Goal: Task Accomplishment & Management: Manage account settings

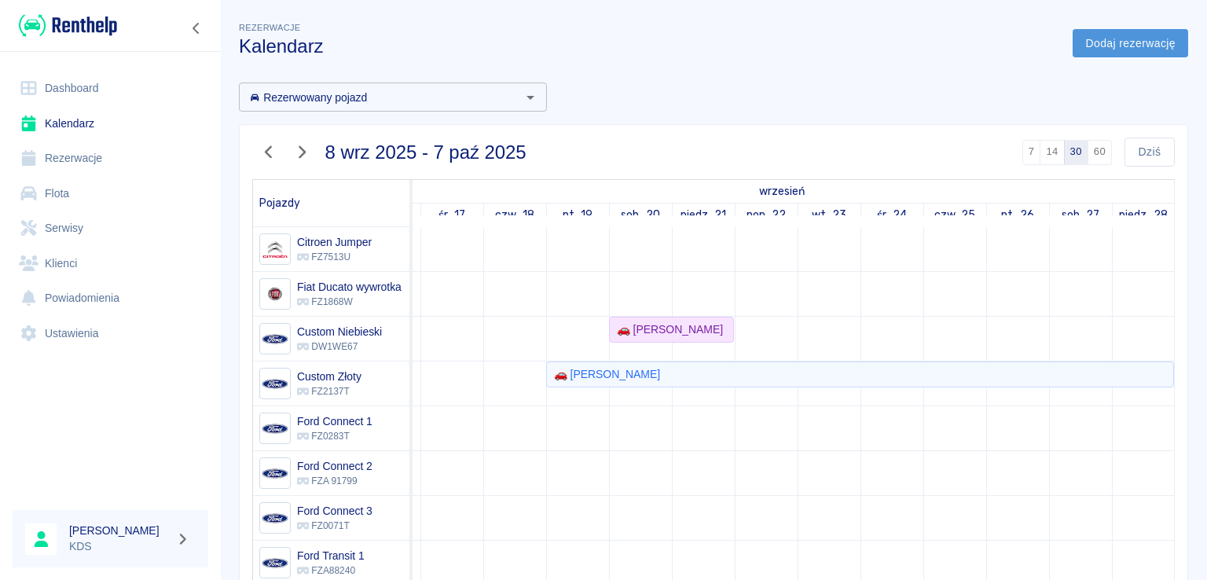
click at [1120, 43] on link "Dodaj rezerwację" at bounding box center [1131, 43] width 116 height 29
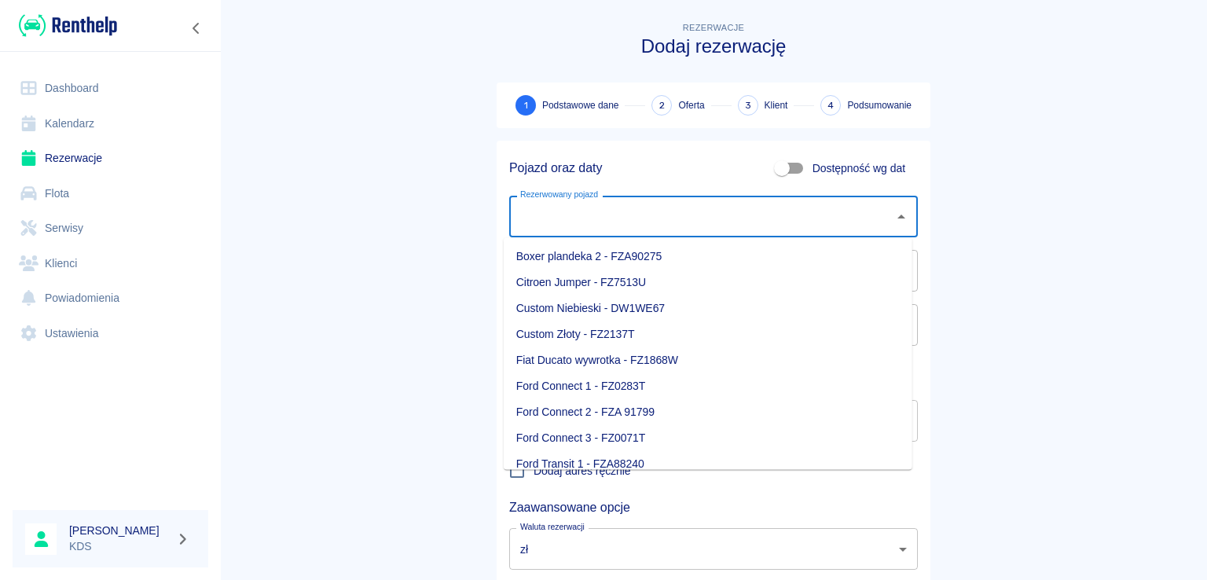
click at [659, 230] on input "Rezerwowany pojazd" at bounding box center [701, 217] width 371 height 28
click at [626, 279] on li "Citroen Jumper - FZ7513U" at bounding box center [708, 283] width 409 height 26
type input "Citroen Jumper - FZ7513U"
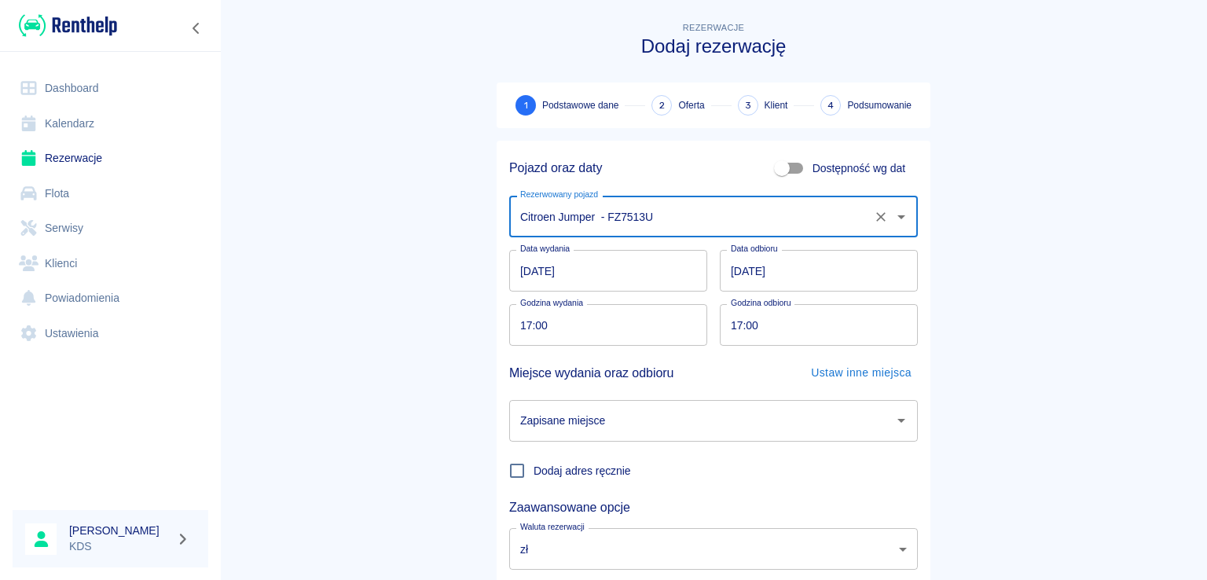
click at [588, 272] on input "[DATE]" at bounding box center [608, 271] width 198 height 42
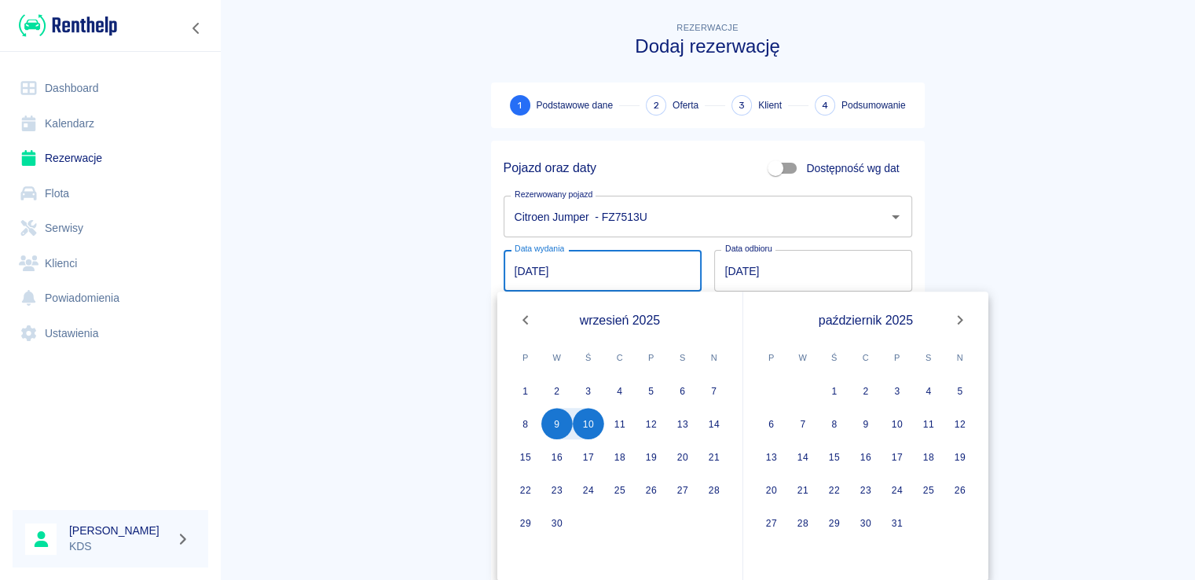
click at [635, 268] on input "[DATE]" at bounding box center [603, 271] width 198 height 42
click at [627, 427] on button "11" at bounding box center [619, 423] width 31 height 31
type input "[DATE]"
type input "DD.MM.YYYY"
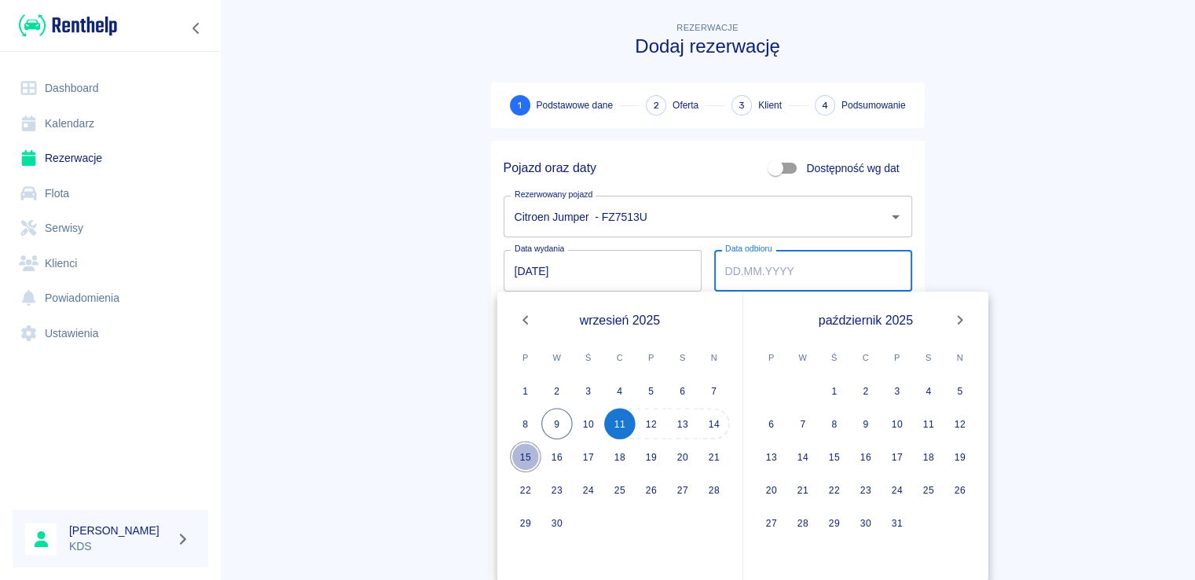
click at [530, 455] on button "15" at bounding box center [525, 456] width 31 height 31
type input "[DATE]"
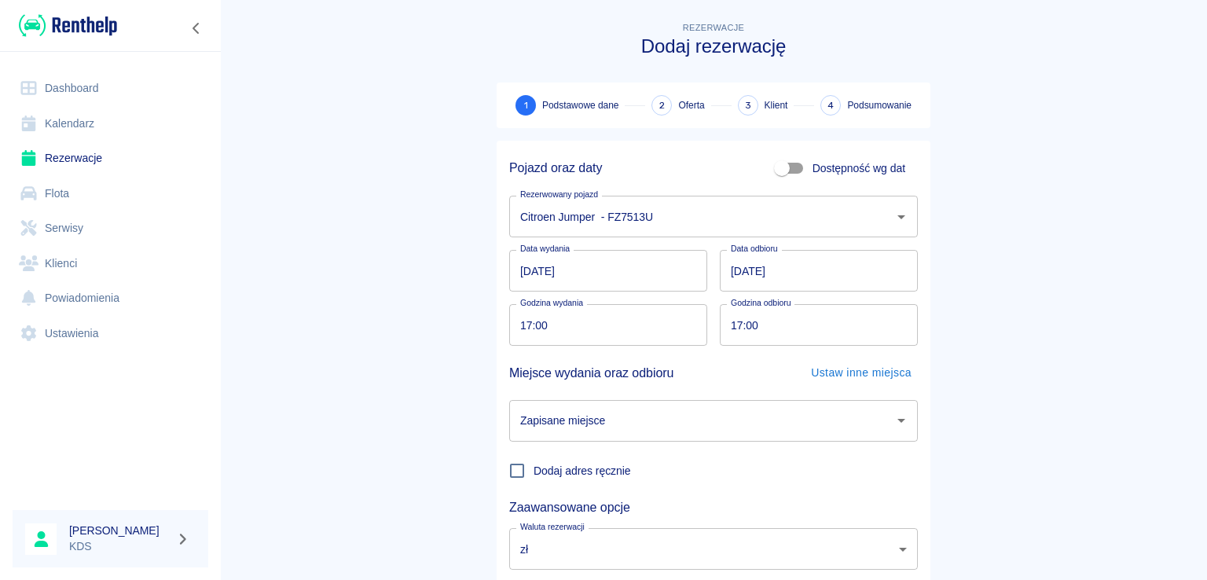
click at [578, 310] on input "17:00" at bounding box center [602, 325] width 187 height 42
type input "10:00"
click at [789, 335] on input "17:00" at bounding box center [813, 325] width 187 height 42
type input "10:00"
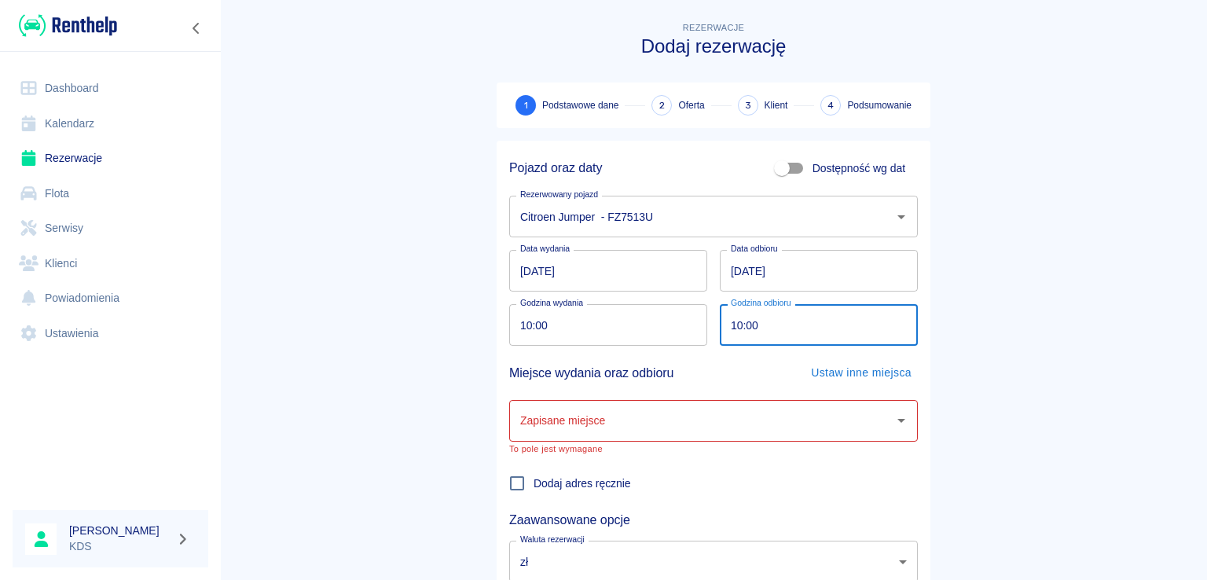
click at [842, 427] on input "Zapisane miejsce" at bounding box center [701, 421] width 371 height 28
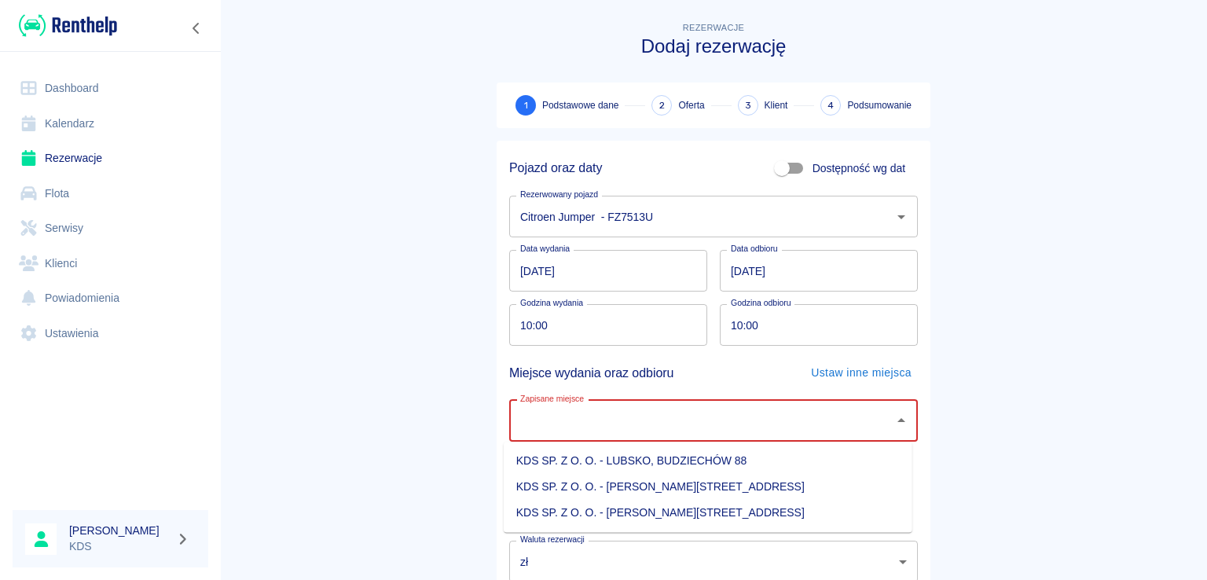
drag, startPoint x: 681, startPoint y: 510, endPoint x: 984, endPoint y: 479, distance: 305.0
click at [681, 510] on li "KDS SP. Z O. O. - [PERSON_NAME][STREET_ADDRESS]" at bounding box center [708, 513] width 409 height 26
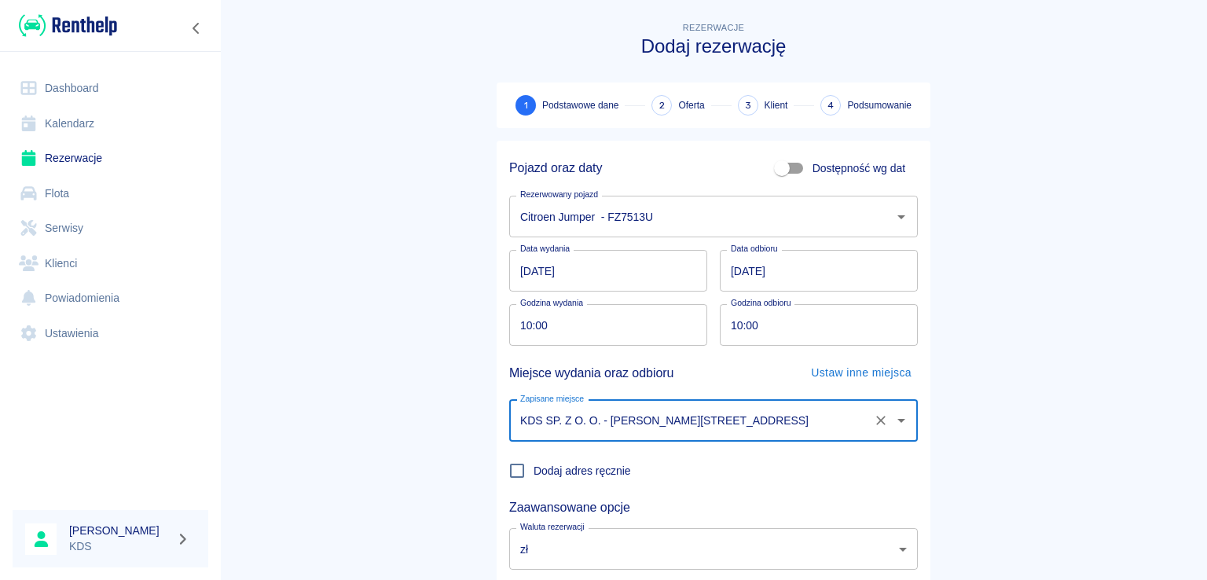
type input "KDS SP. Z O. O. - [PERSON_NAME][STREET_ADDRESS]"
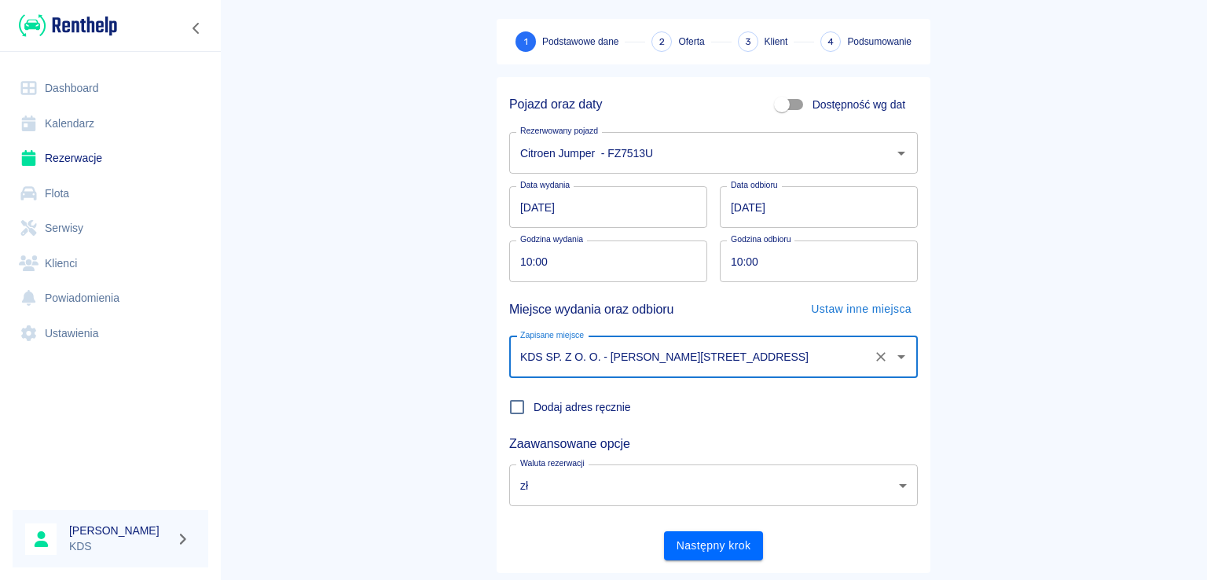
scroll to position [88, 0]
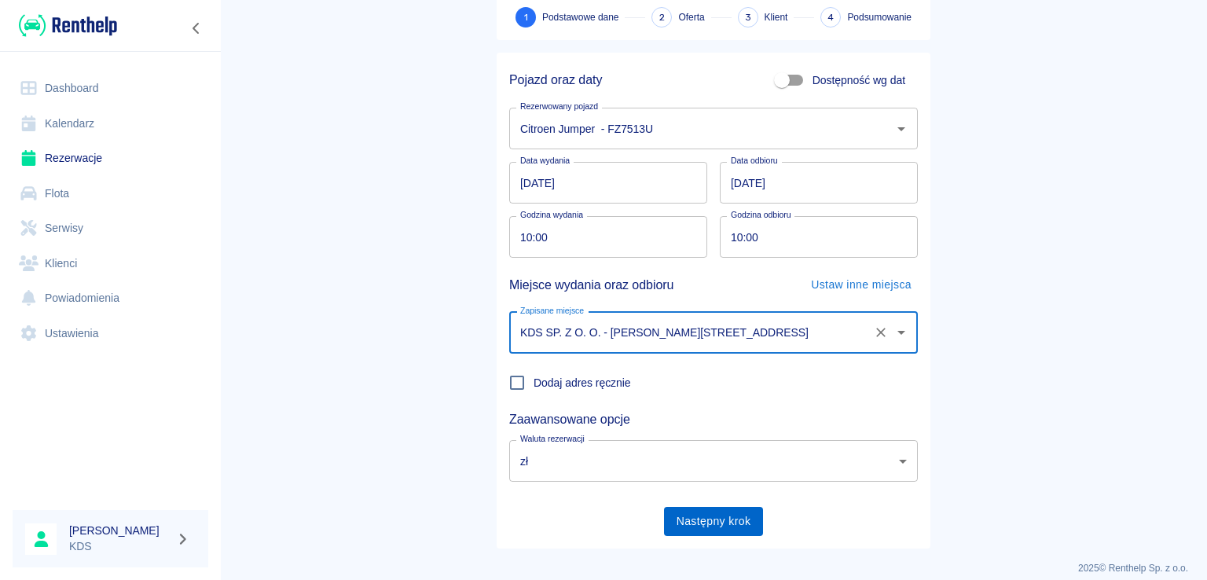
click at [729, 507] on button "Następny krok" at bounding box center [714, 521] width 100 height 29
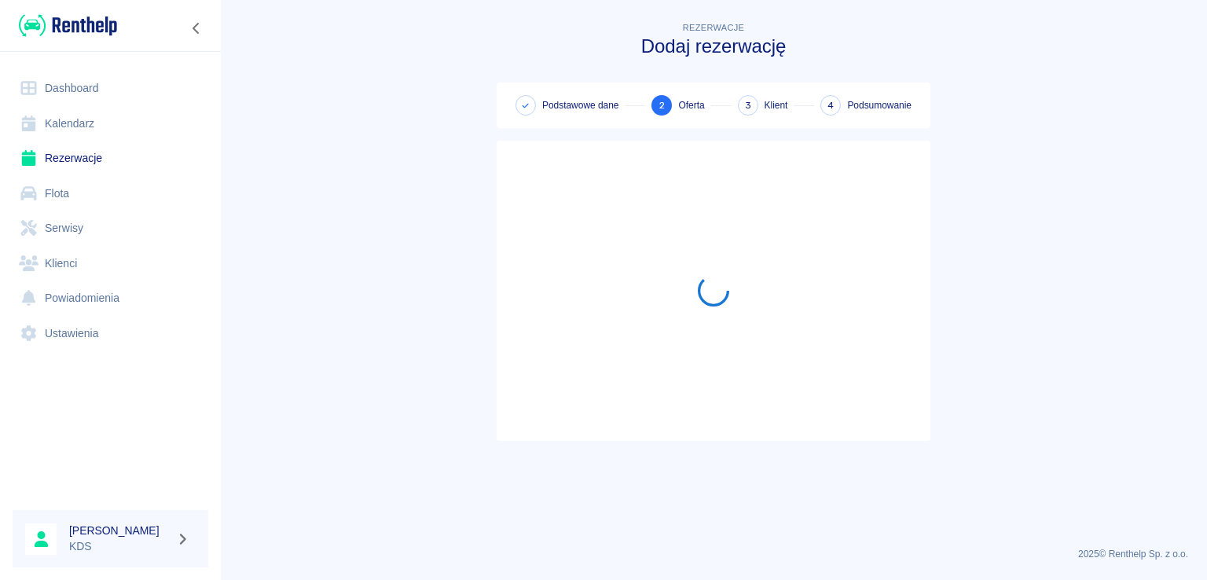
scroll to position [0, 0]
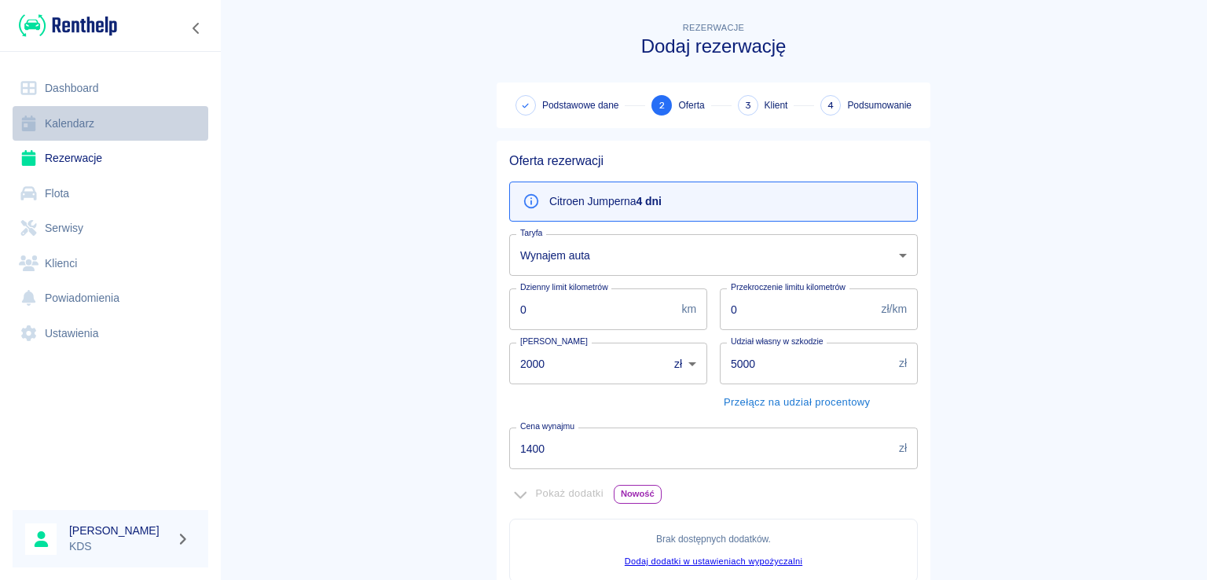
click at [79, 118] on link "Kalendarz" at bounding box center [111, 123] width 196 height 35
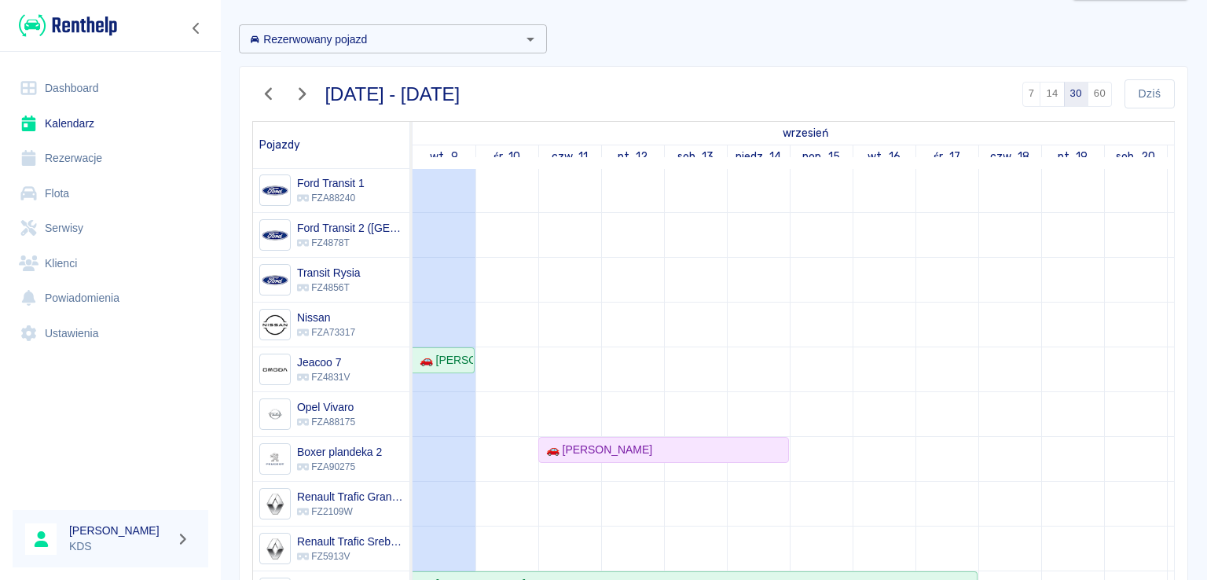
scroll to position [157, 0]
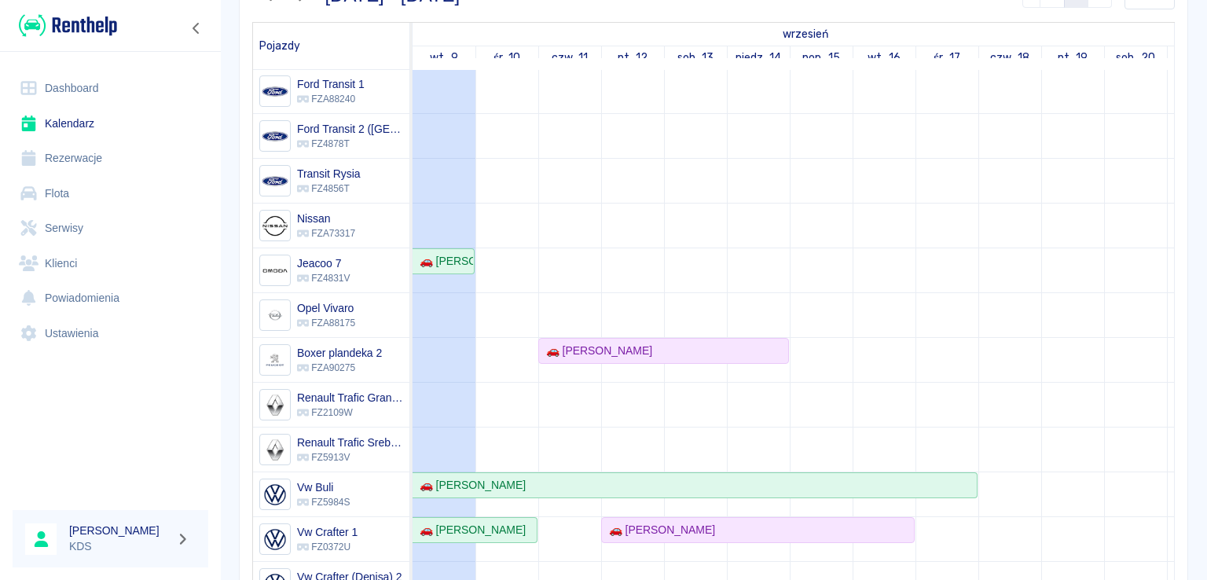
click at [108, 171] on link "Rezerwacje" at bounding box center [111, 158] width 196 height 35
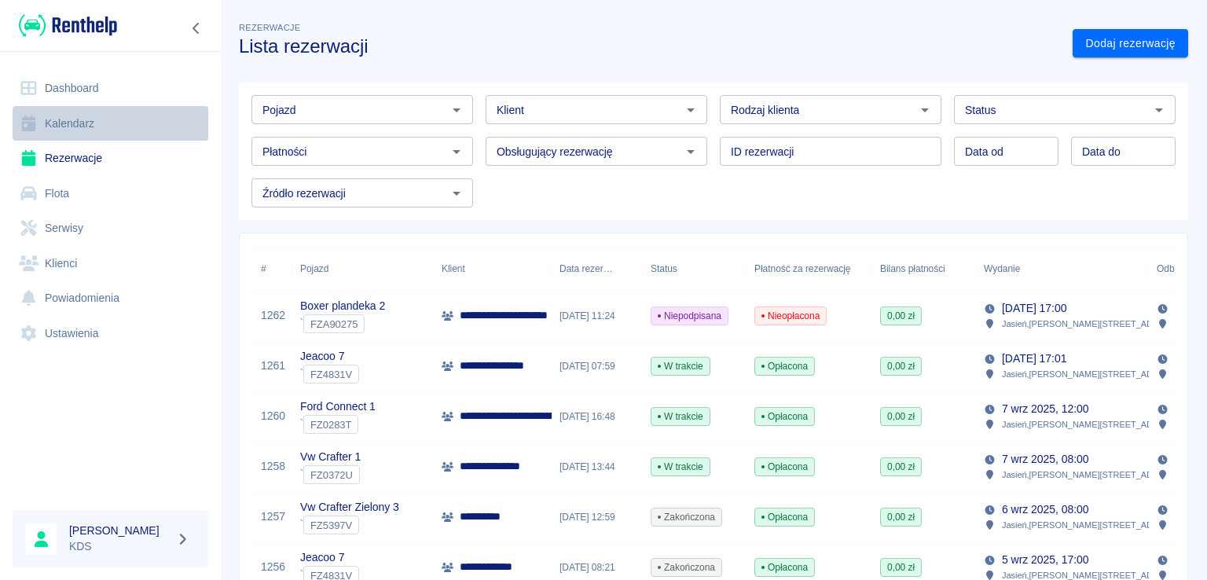
click at [69, 132] on link "Kalendarz" at bounding box center [111, 123] width 196 height 35
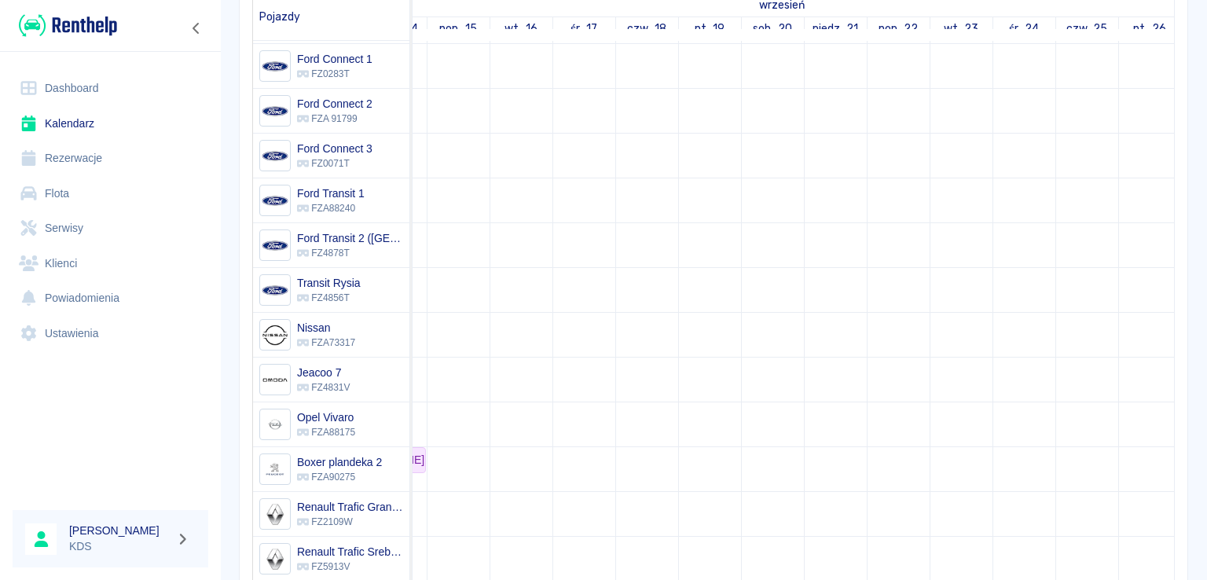
drag, startPoint x: 1149, startPoint y: 339, endPoint x: 1151, endPoint y: 330, distance: 9.7
click at [1151, 330] on div "🚗 [PERSON_NAME] 🚗 HYDROTANK SPÓŁKA Z OGRANICZONĄ ODPOWIEDZIALNOŚCIĄ - [PERSON_N…" at bounding box center [793, 331] width 761 height 581
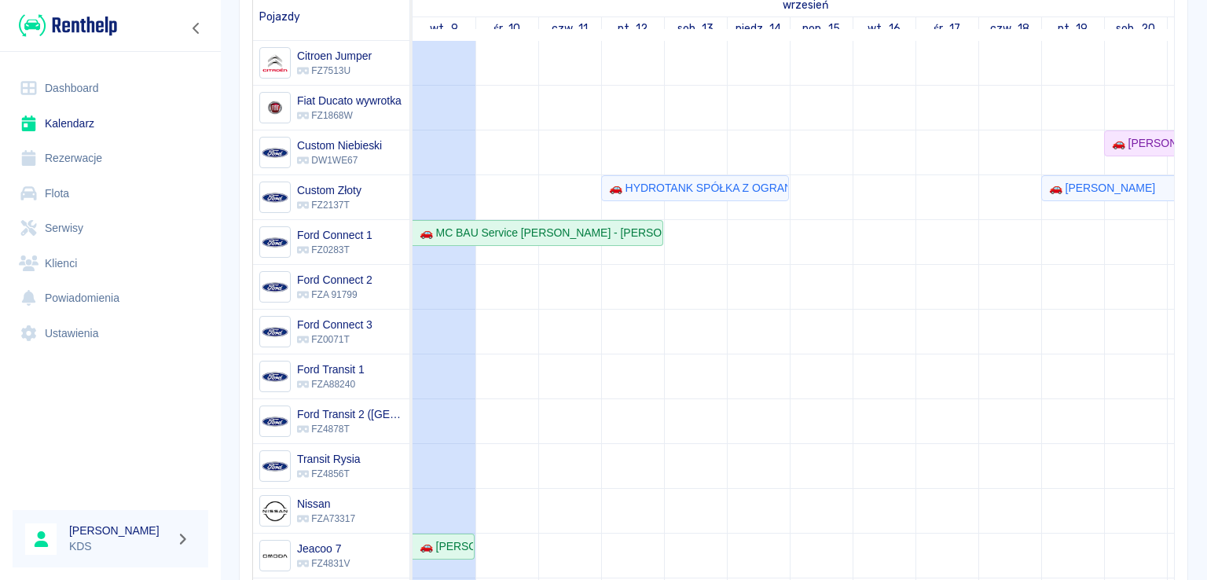
click at [1181, 88] on div "Rezerwacje Kalendarz Dodaj rezerwację Rezerwowany pojazd Rezerwowany pojazd [DA…" at bounding box center [713, 231] width 987 height 822
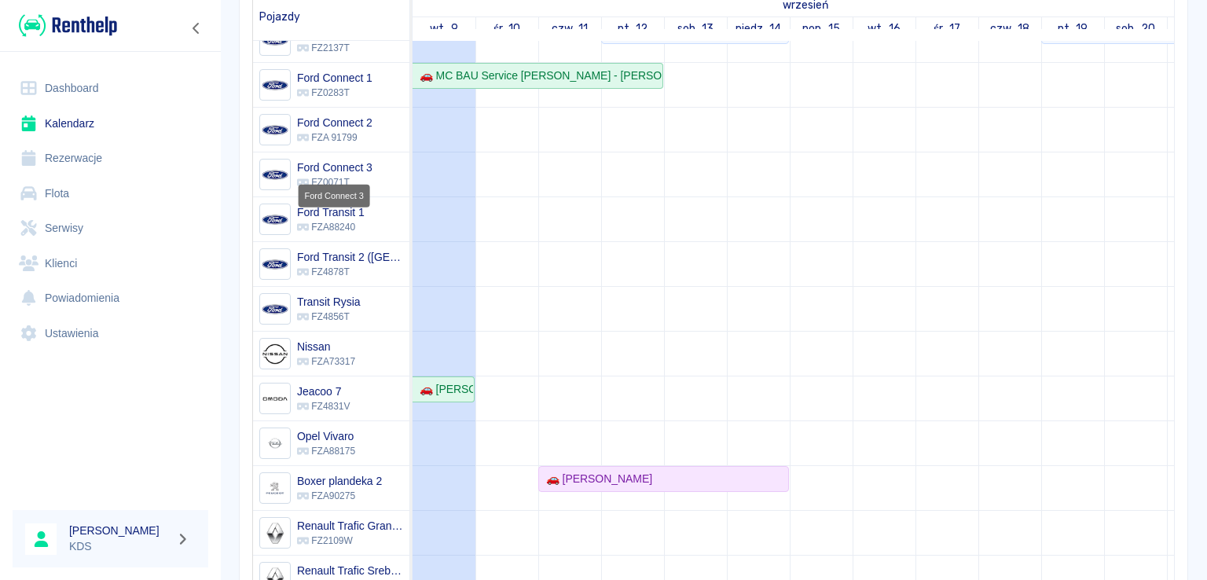
drag, startPoint x: 356, startPoint y: 170, endPoint x: 431, endPoint y: 483, distance: 321.6
drag, startPoint x: 431, startPoint y: 483, endPoint x: 225, endPoint y: 243, distance: 316.0
click at [225, 243] on div "Rezerwacje Kalendarz Dodaj rezerwację Rezerwowany pojazd Rezerwowany pojazd [DA…" at bounding box center [713, 231] width 987 height 822
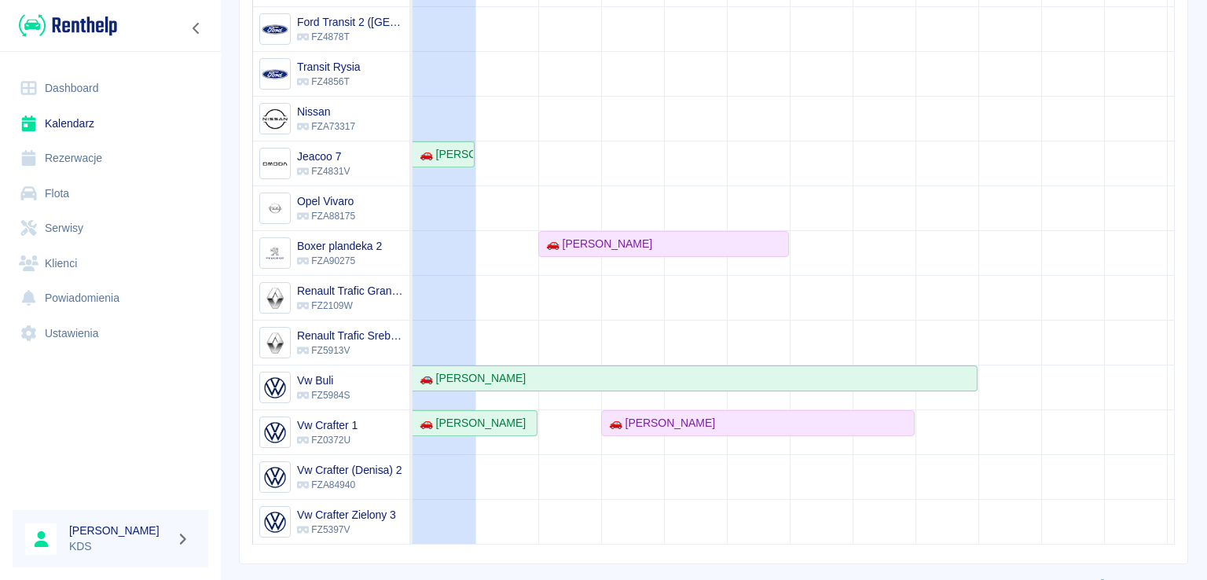
scroll to position [262, 0]
click at [1146, 302] on td at bounding box center [1135, 97] width 63 height 895
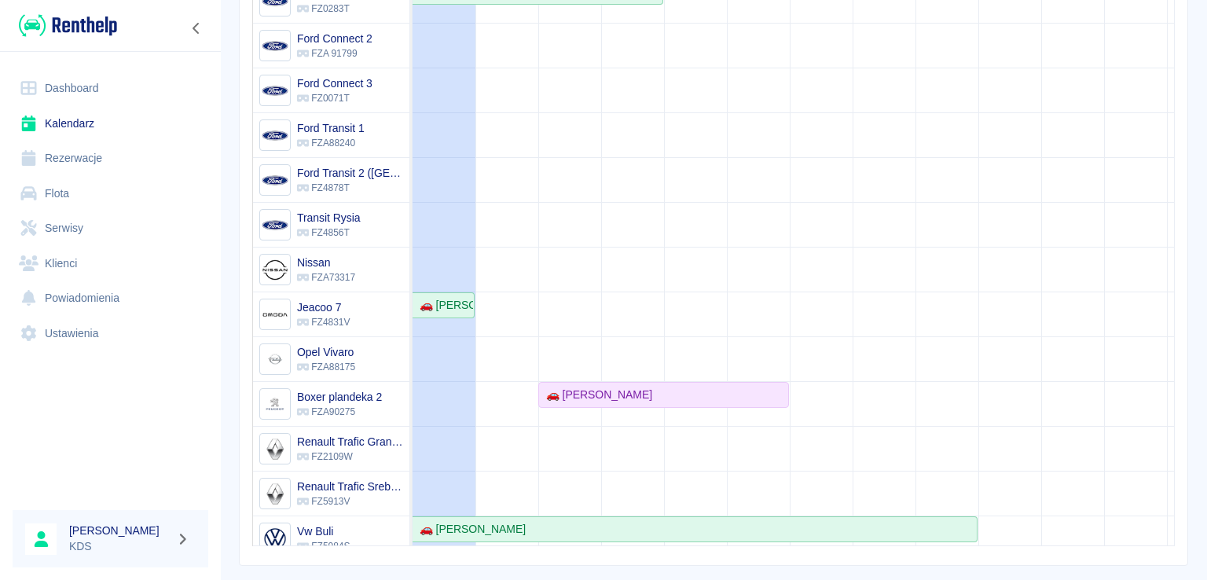
scroll to position [160, 0]
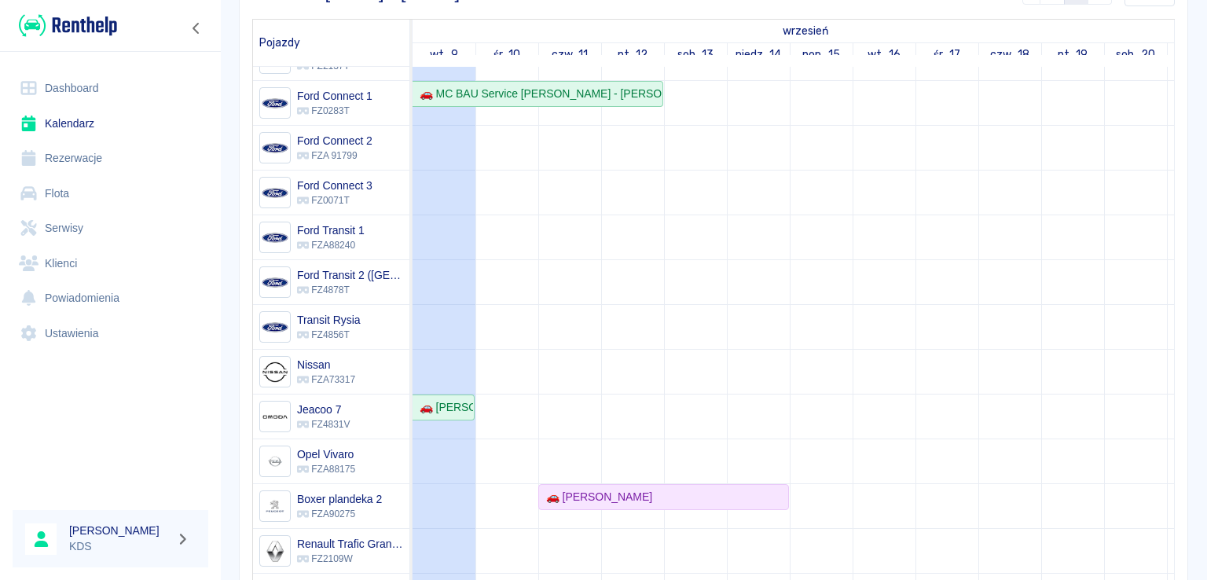
click at [1154, 288] on div "🚗 [PERSON_NAME] 🚗 HYDROTANK SPÓŁKA Z OGRANICZONĄ ODPOWIEDZIALNOŚCIĄ - [PERSON_N…" at bounding box center [793, 357] width 761 height 581
click at [1164, 284] on div "[DATE] - [DATE] 7 14 30 60 [DATE] Pojazdy wrzesień październik wt., 9 śr., 10 c…" at bounding box center [714, 316] width 948 height 703
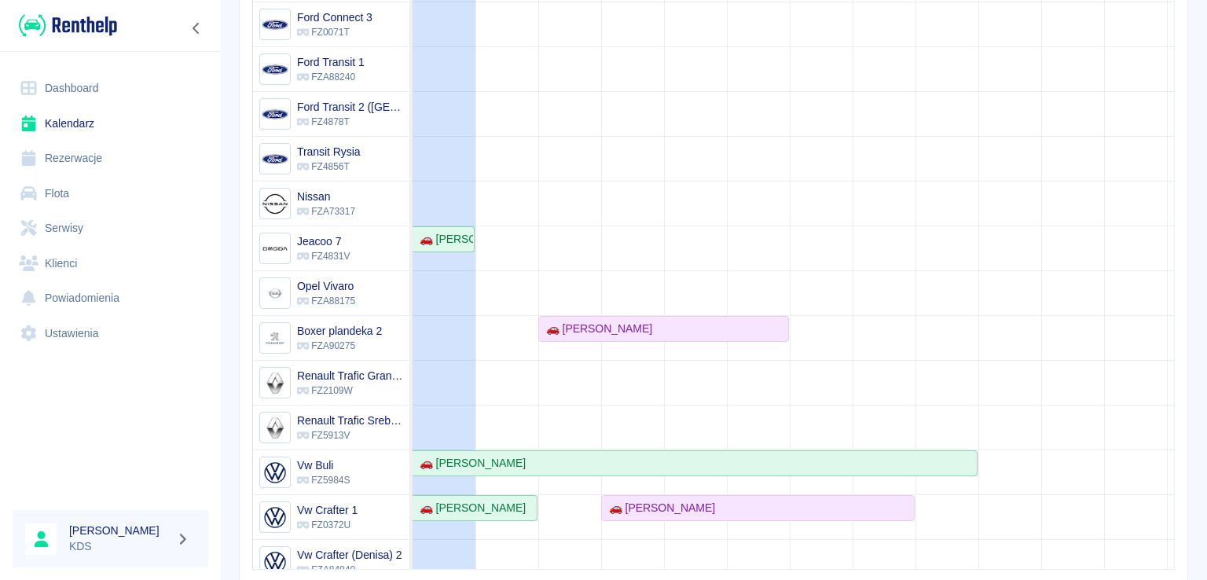
scroll to position [165, 0]
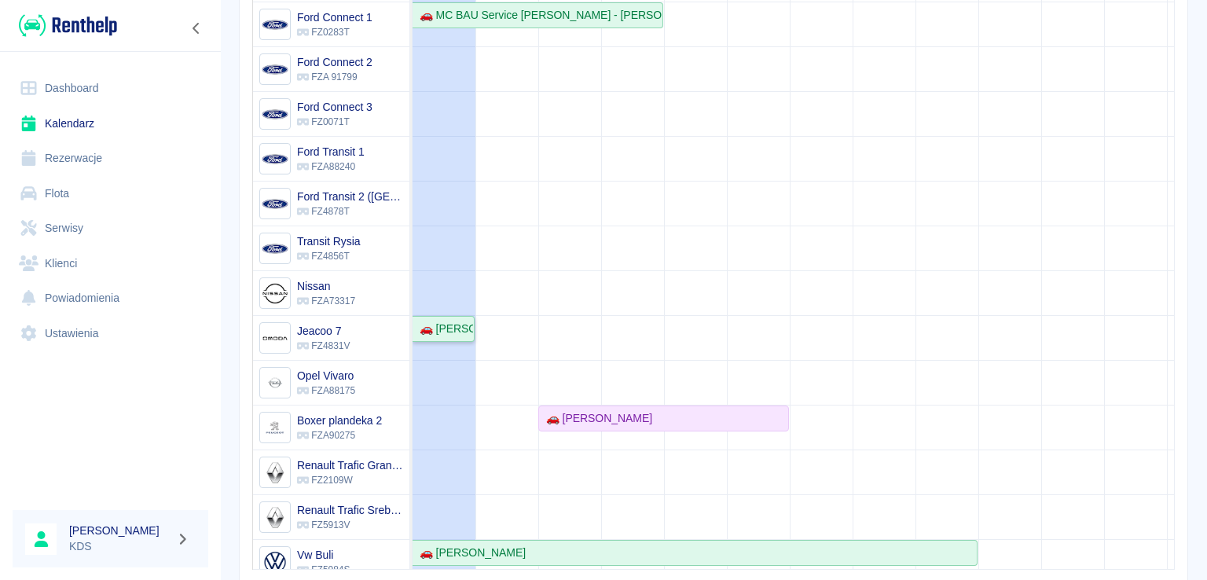
click at [470, 328] on div "🚗 [PERSON_NAME]" at bounding box center [443, 329] width 60 height 17
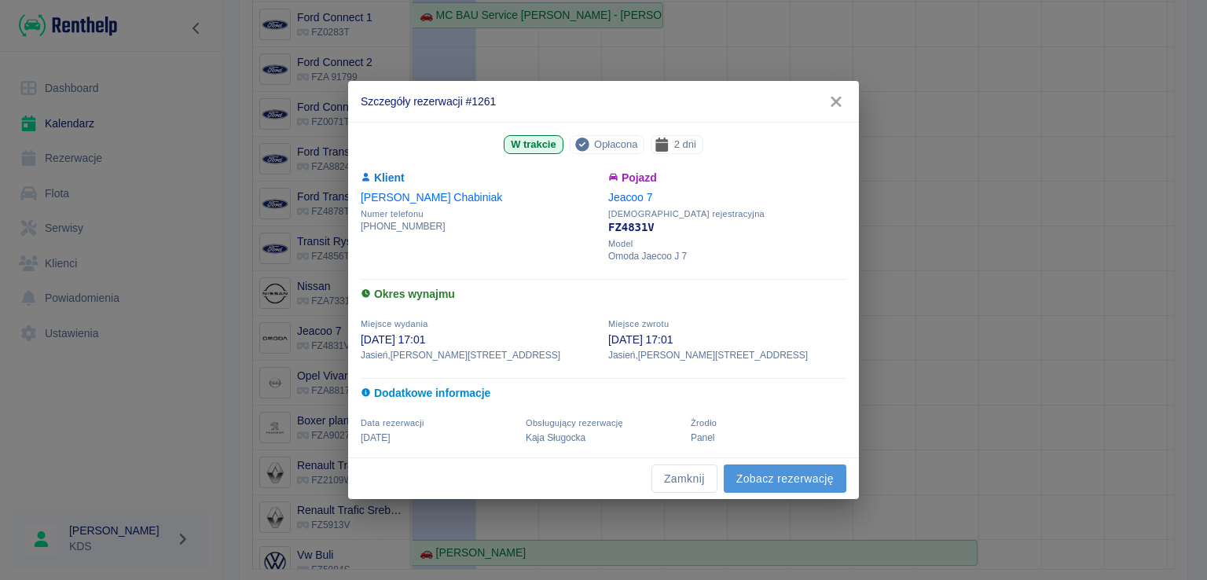
click at [765, 469] on link "Zobacz rezerwację" at bounding box center [785, 478] width 123 height 29
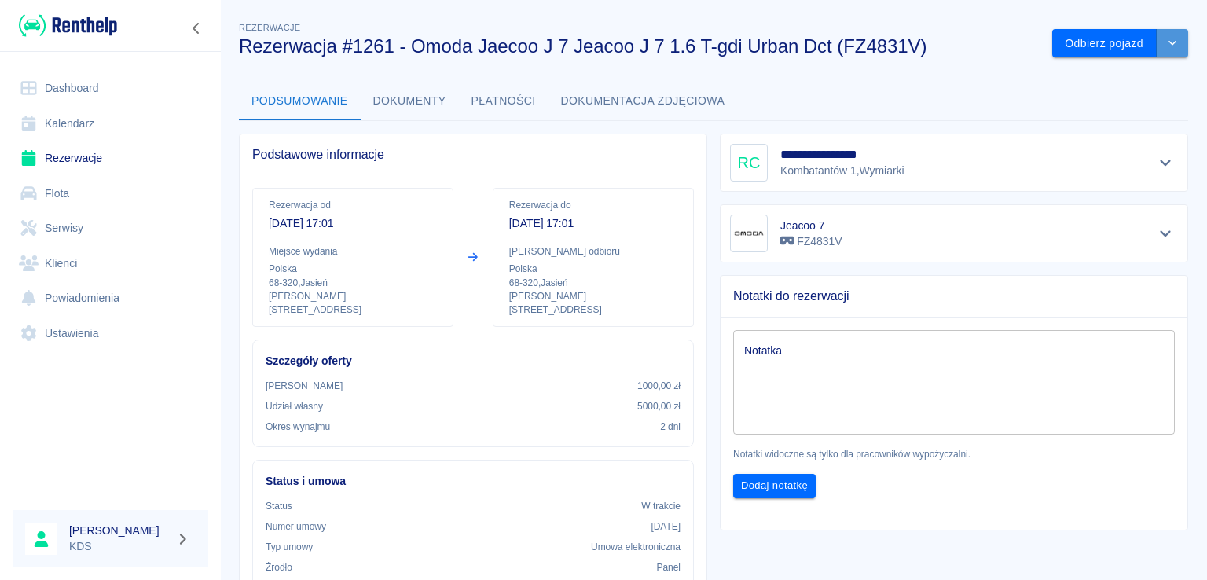
click at [1157, 45] on button "drop-down" at bounding box center [1172, 43] width 31 height 29
click at [1111, 78] on li "Przedłuż rezerwację" at bounding box center [1108, 77] width 123 height 26
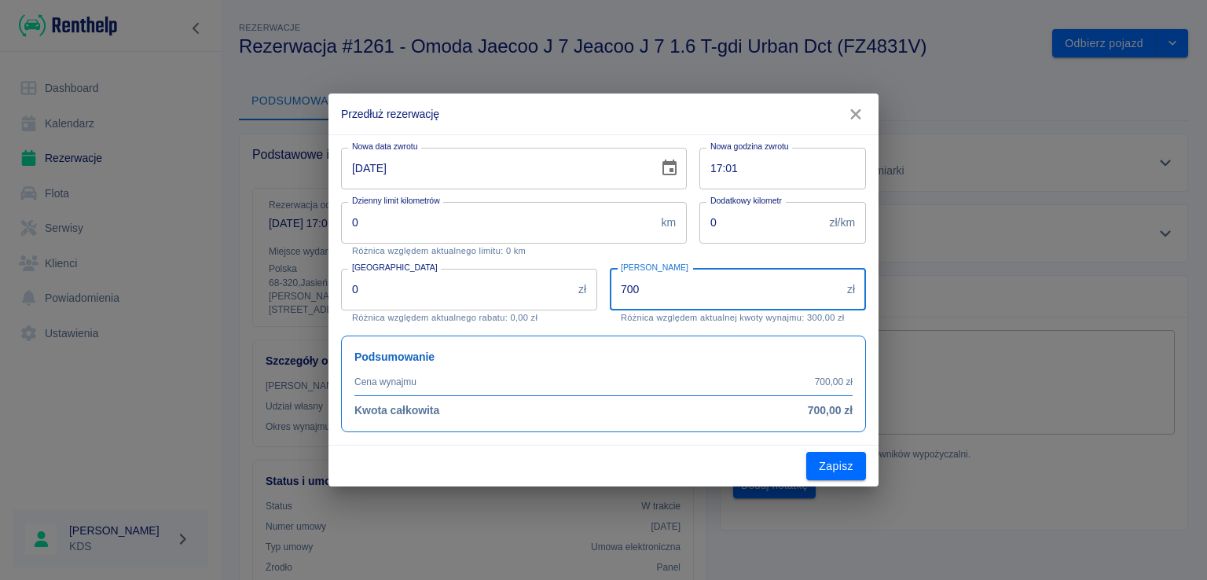
click at [673, 287] on input "700" at bounding box center [725, 290] width 231 height 42
type input "600"
click at [491, 167] on input "[DATE]" at bounding box center [494, 169] width 306 height 42
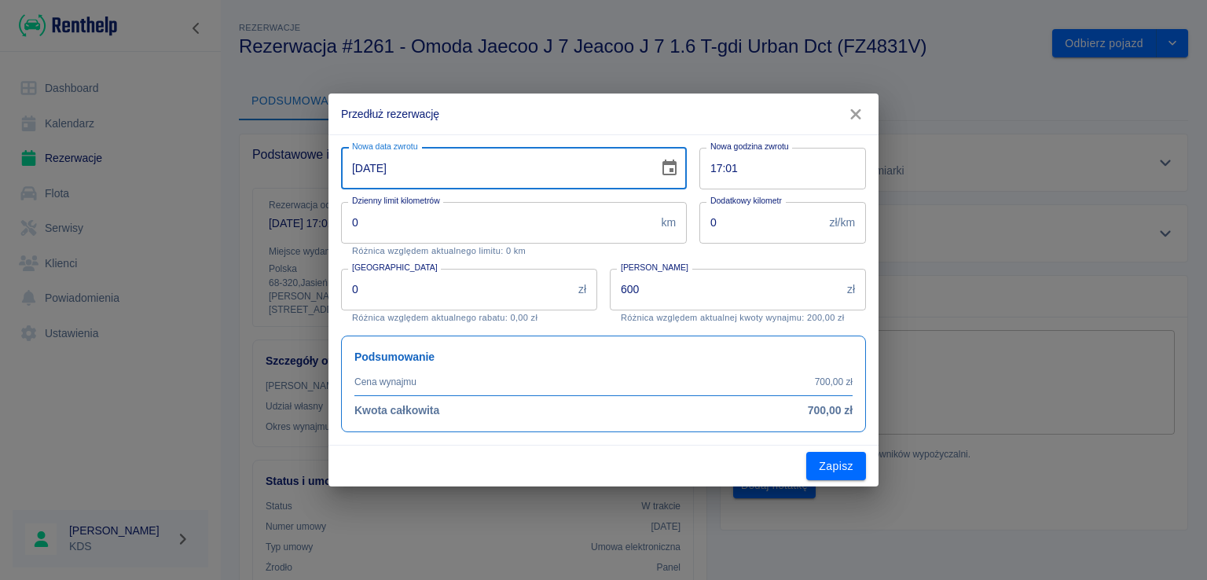
click at [581, 174] on input "[DATE]" at bounding box center [494, 169] width 306 height 42
click at [658, 174] on button "Choose date, selected date is 9 wrz 2025" at bounding box center [669, 167] width 31 height 31
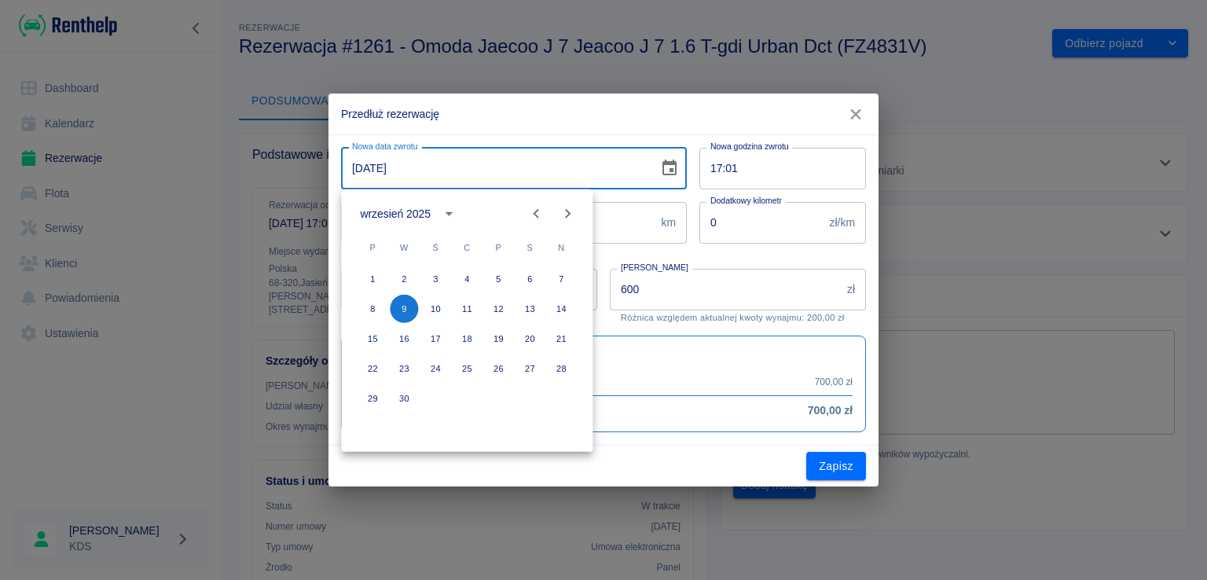
click at [648, 331] on div "Podsumowanie Cena wynajmu 700,00 zł Kwota całkowita 700,00 zł" at bounding box center [597, 377] width 538 height 109
